Goal: Navigation & Orientation: Find specific page/section

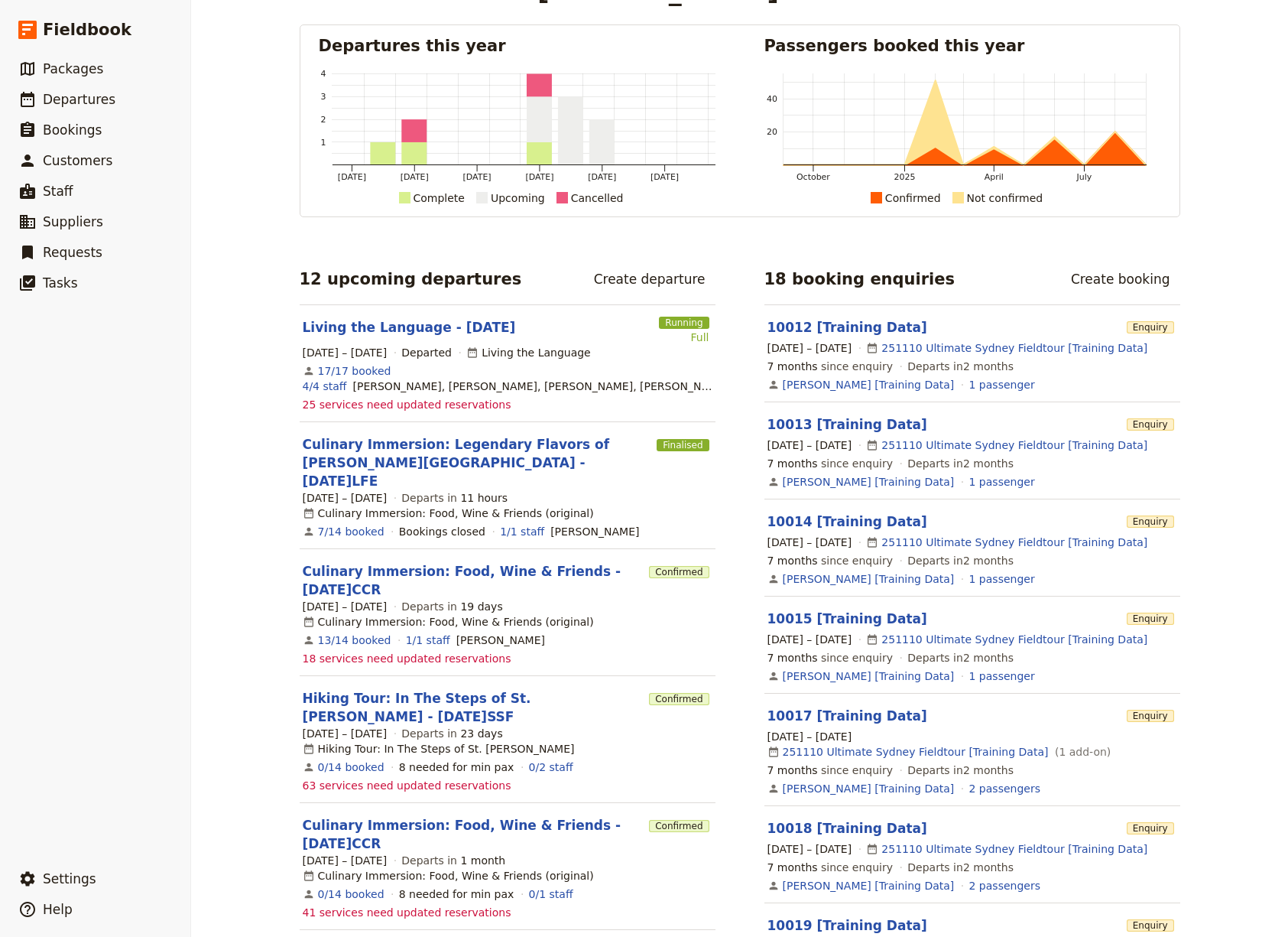
scroll to position [64, 0]
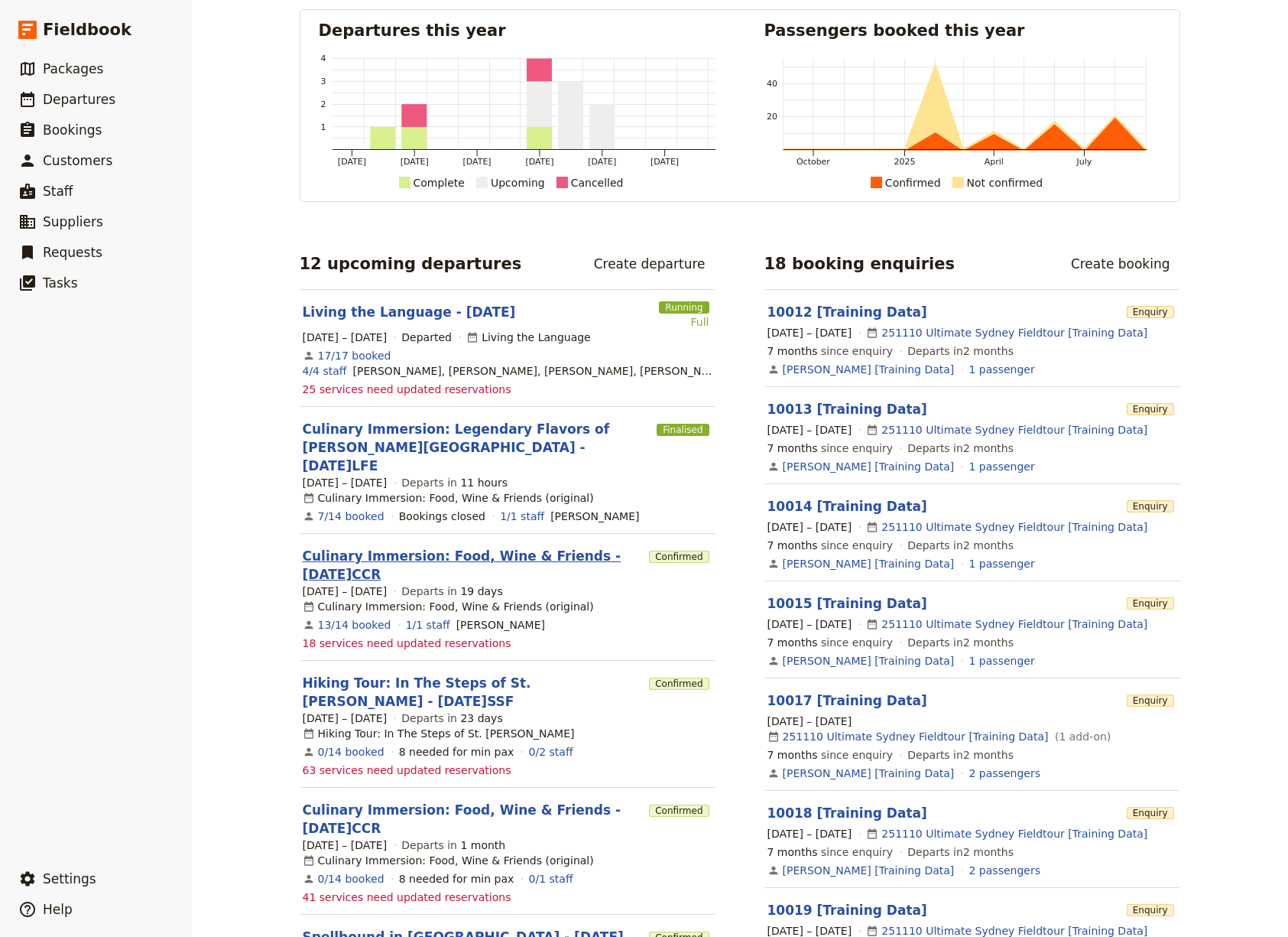
click at [354, 550] on link "Culinary Immersion: Food, Wine & Friends - [DATE]CCR" at bounding box center [473, 565] width 341 height 37
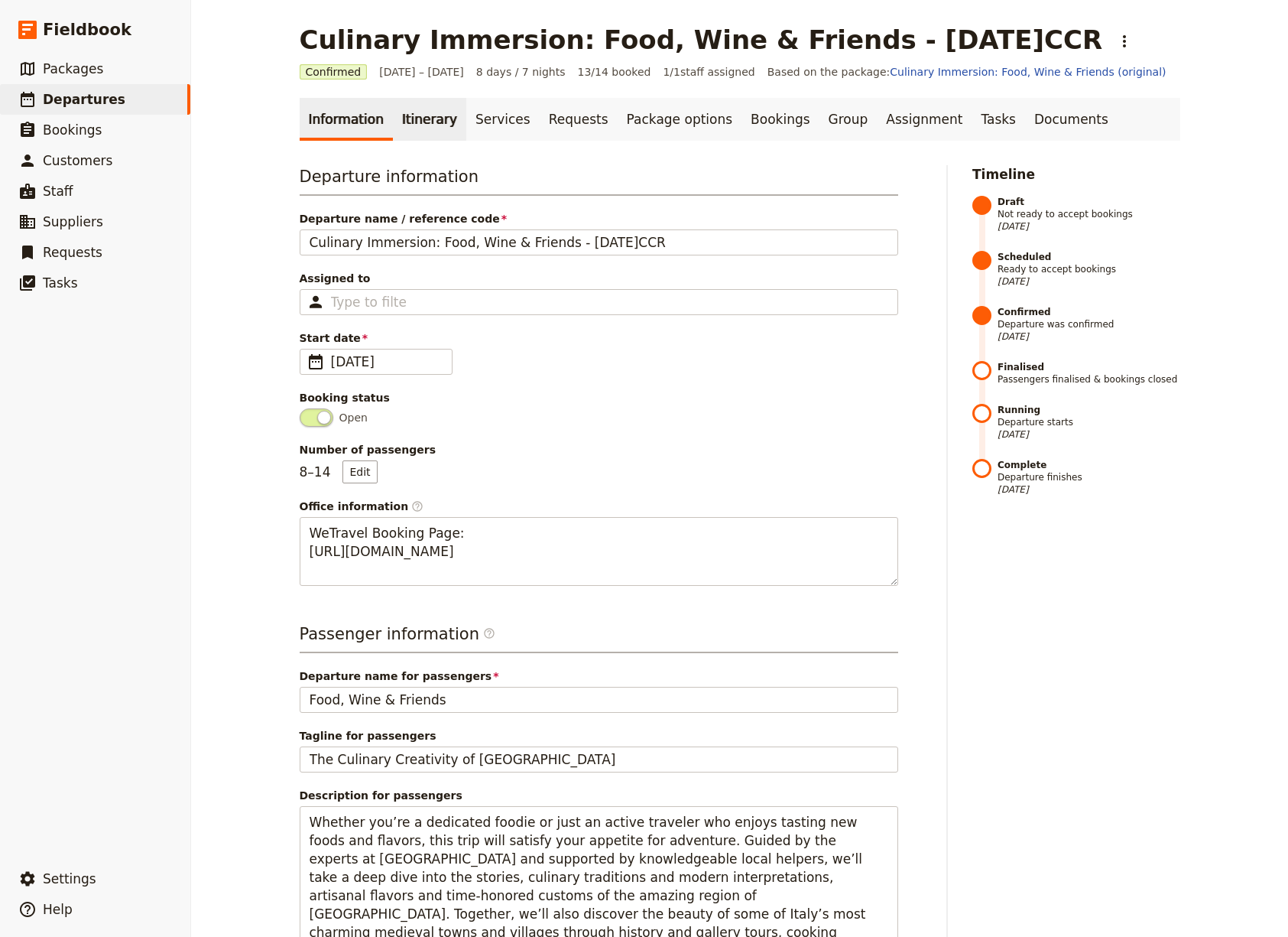
click at [403, 118] on link "Itinerary" at bounding box center [430, 119] width 73 height 43
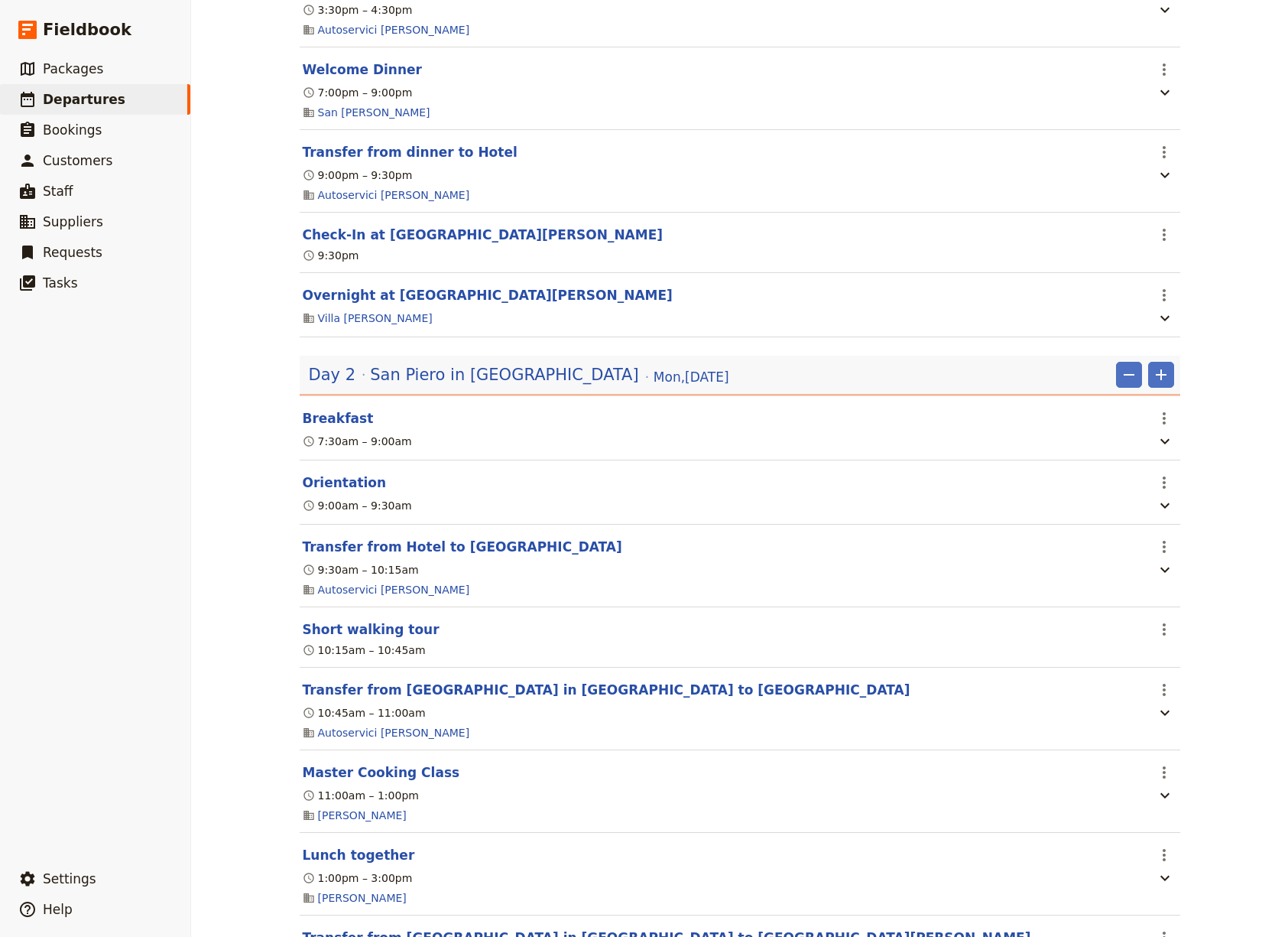
scroll to position [379, 0]
